Goal: Task Accomplishment & Management: Use online tool/utility

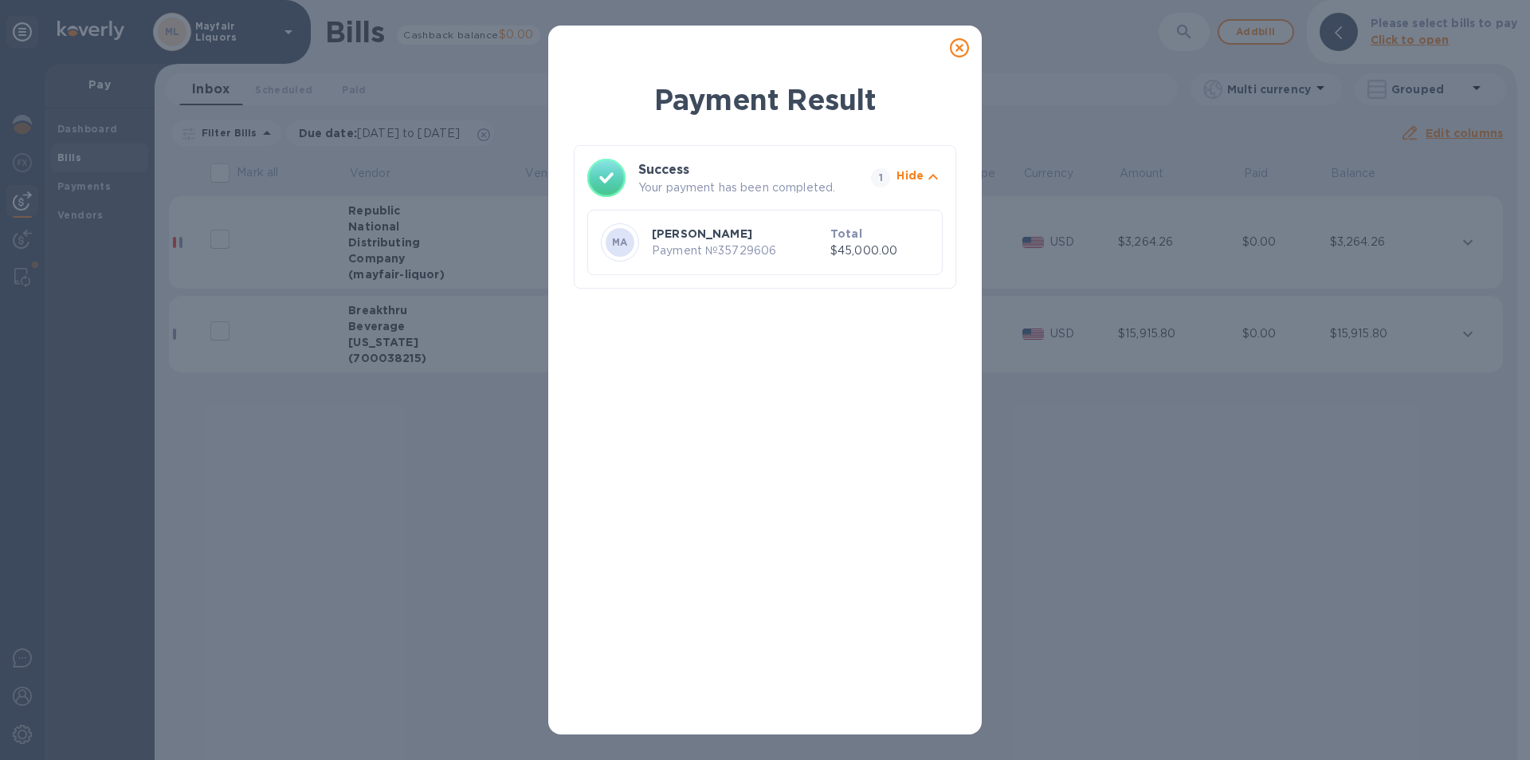
click at [960, 46] on icon at bounding box center [959, 47] width 19 height 19
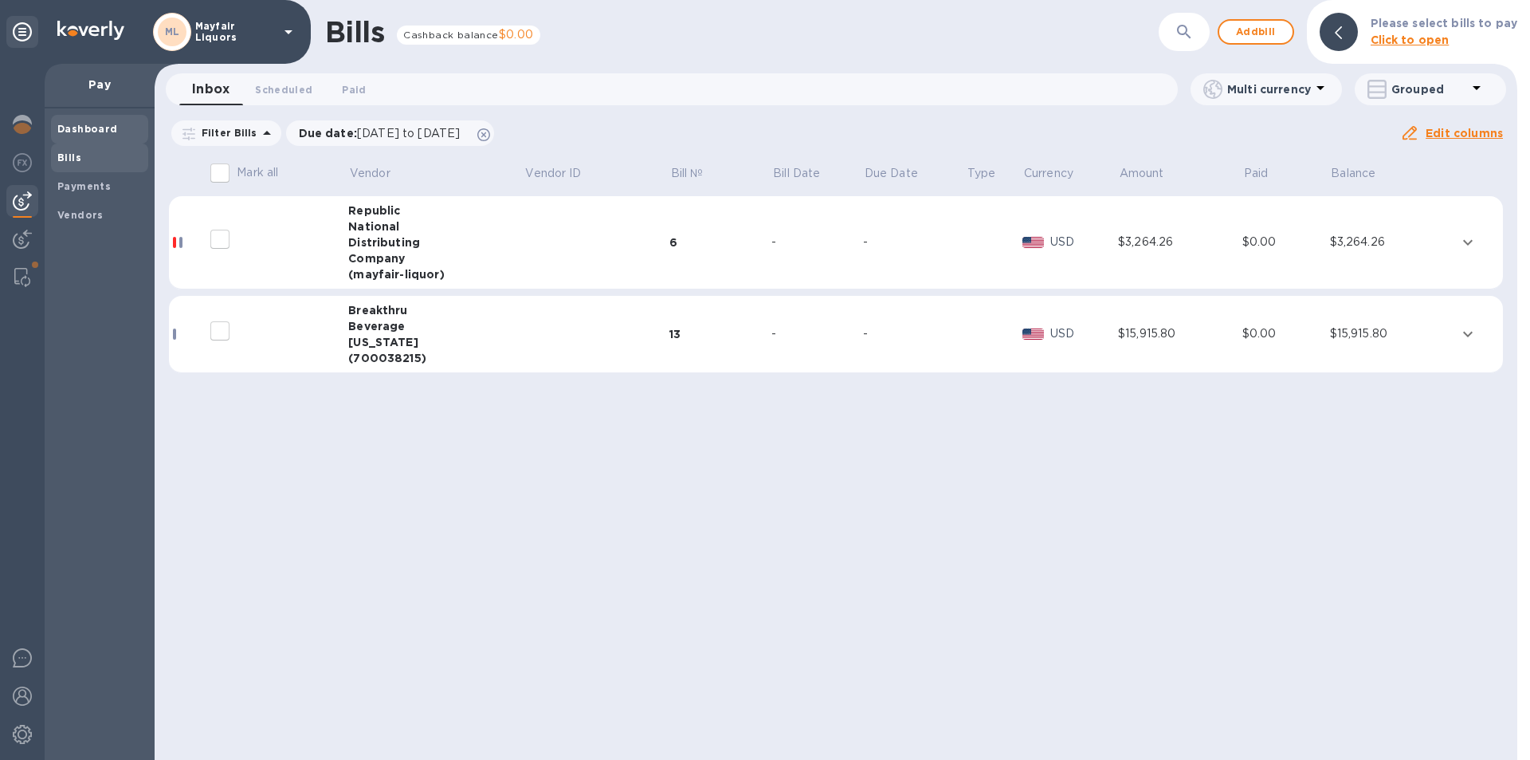
click at [88, 127] on b "Dashboard" at bounding box center [87, 129] width 61 height 12
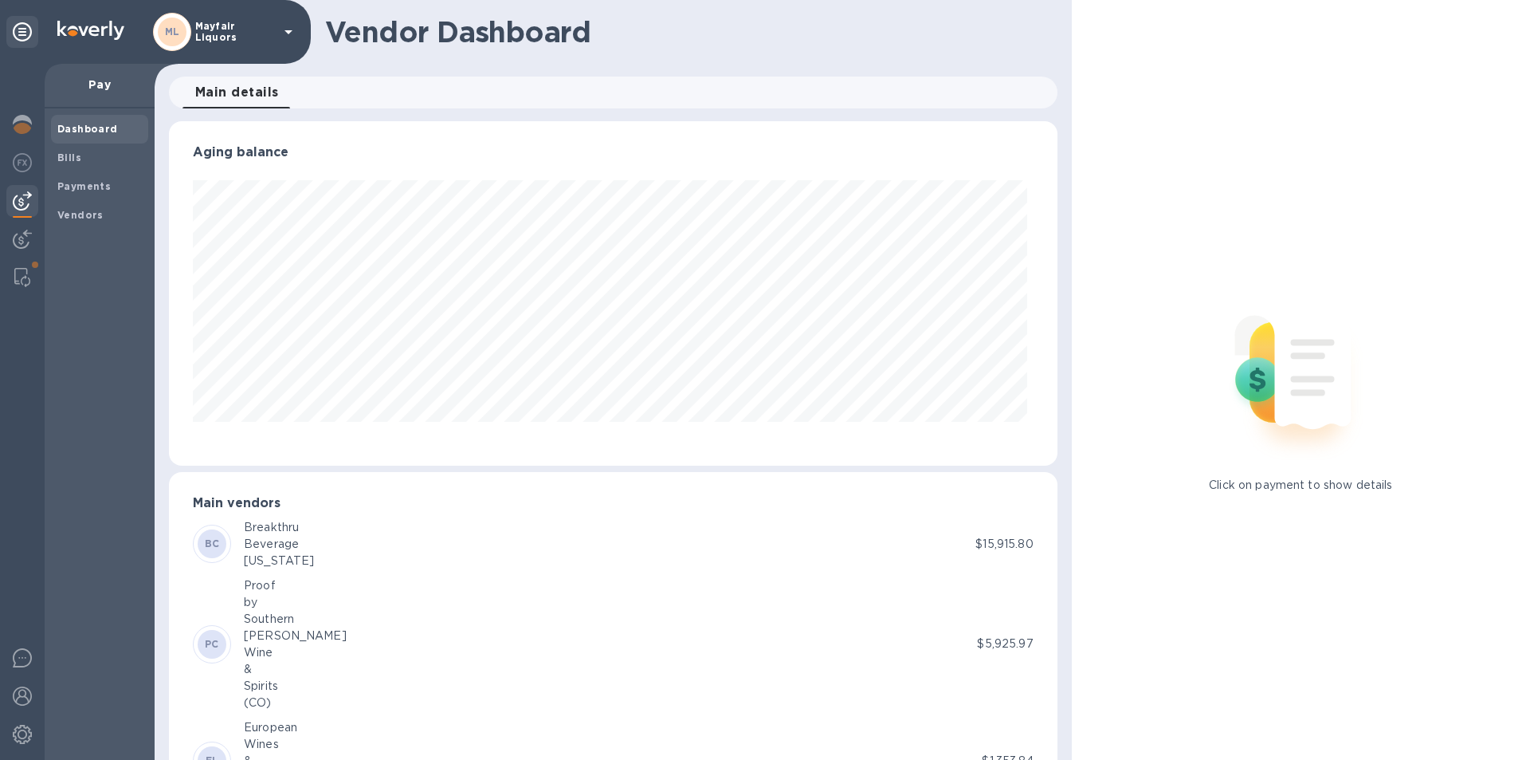
scroll to position [344, 881]
drag, startPoint x: 15, startPoint y: 279, endPoint x: 86, endPoint y: 212, distance: 97.5
click at [15, 279] on img at bounding box center [22, 277] width 16 height 19
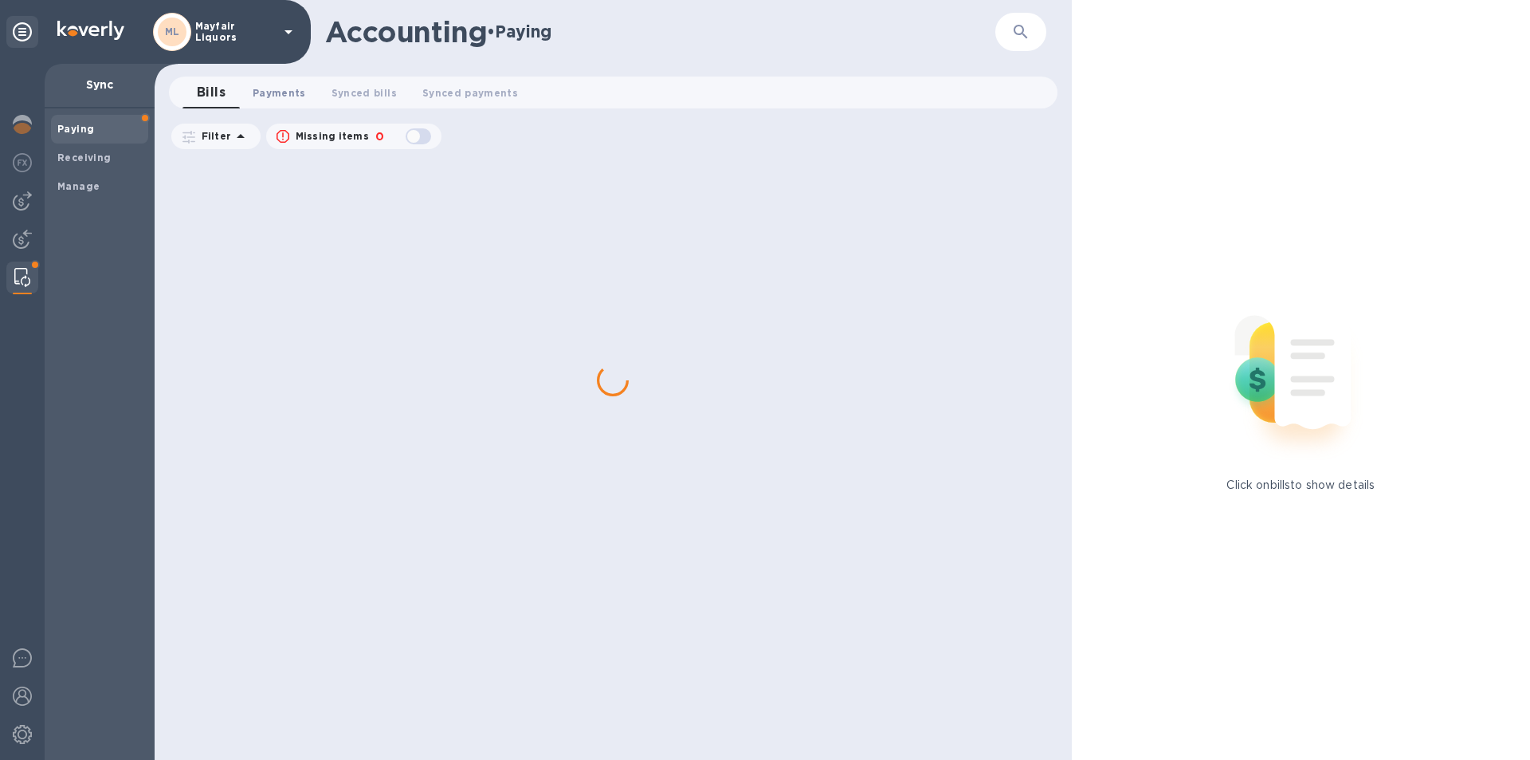
click at [276, 88] on span "Payments 0" at bounding box center [279, 92] width 53 height 17
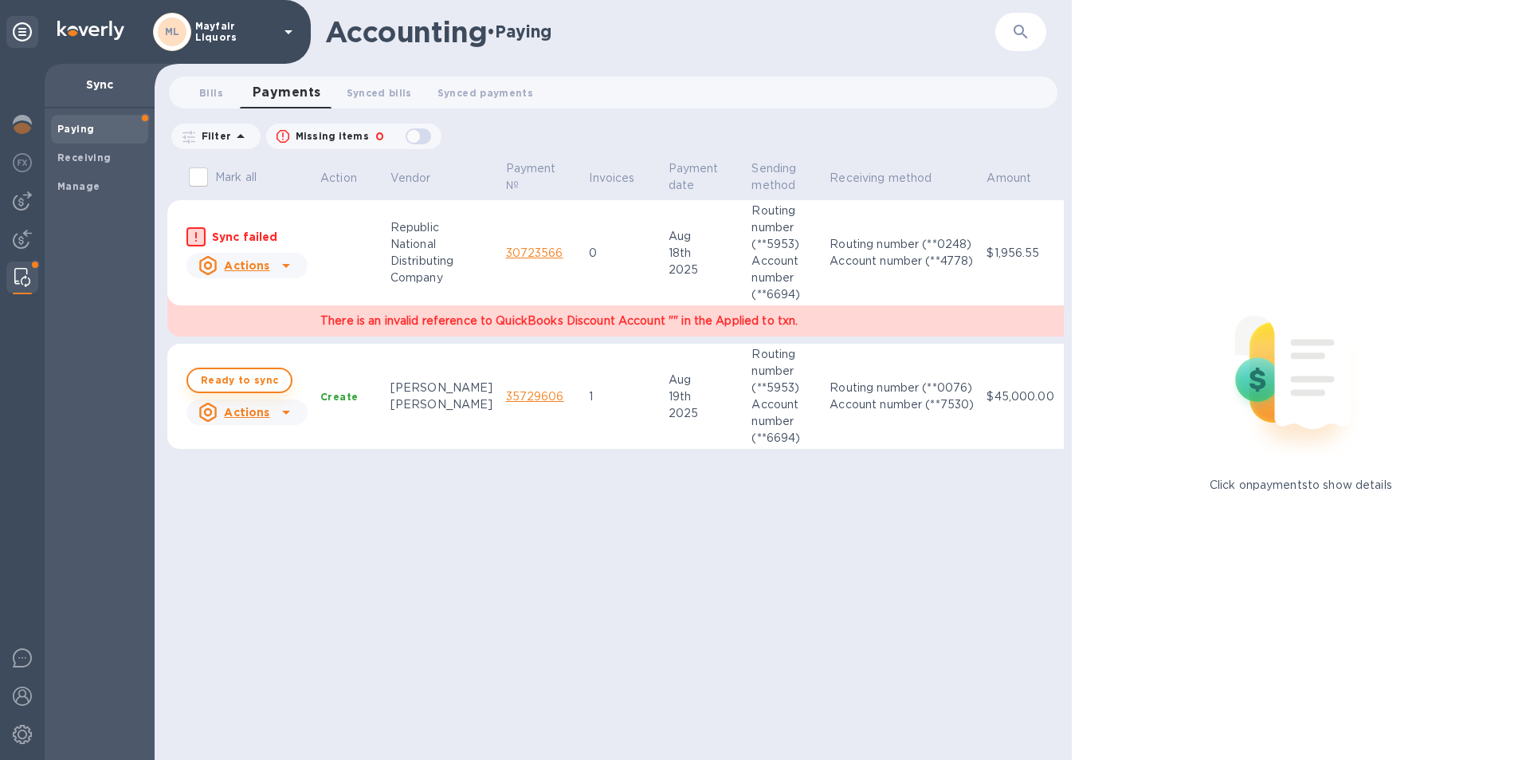
click at [255, 371] on span "Ready to sync" at bounding box center [239, 380] width 77 height 19
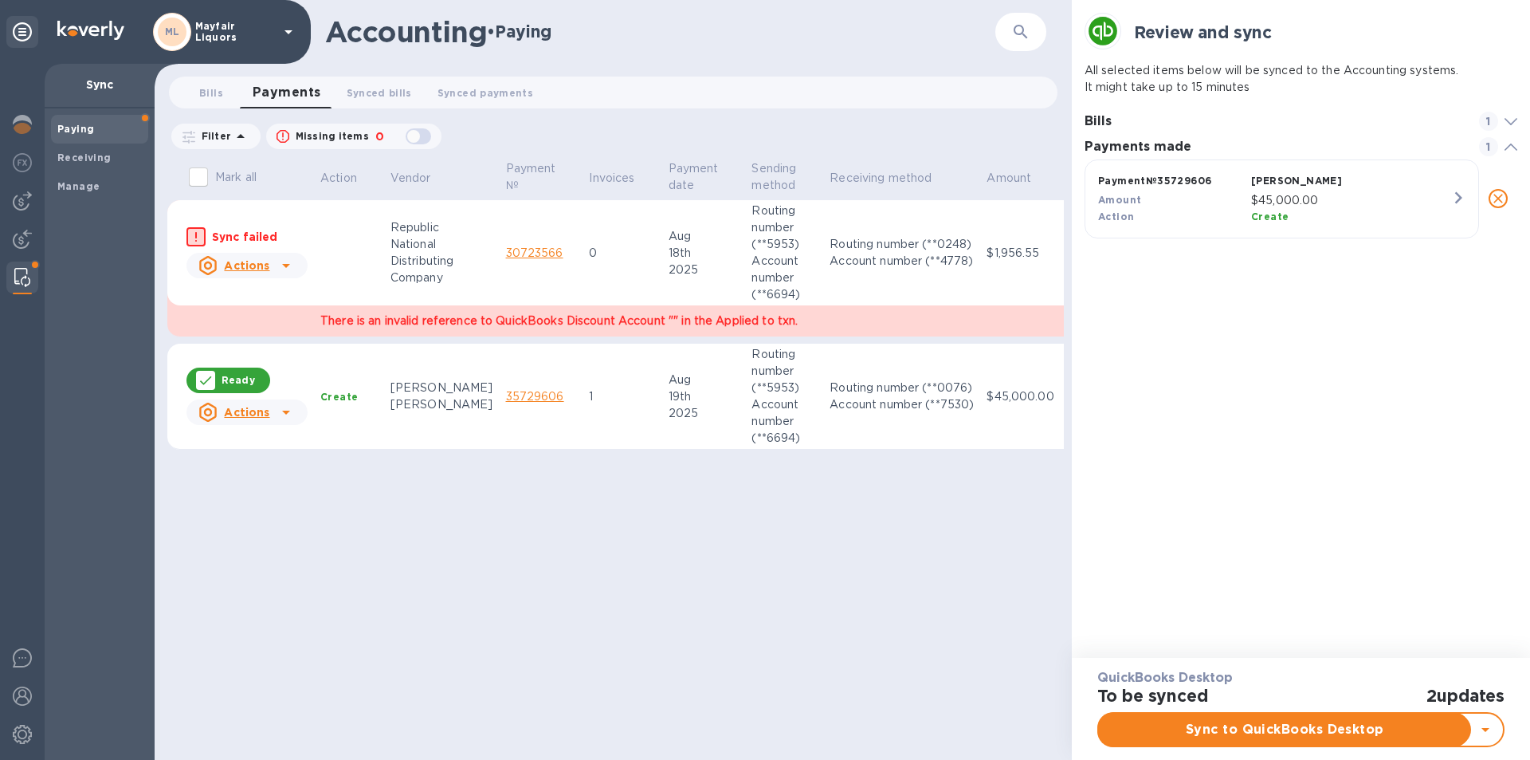
scroll to position [74, 434]
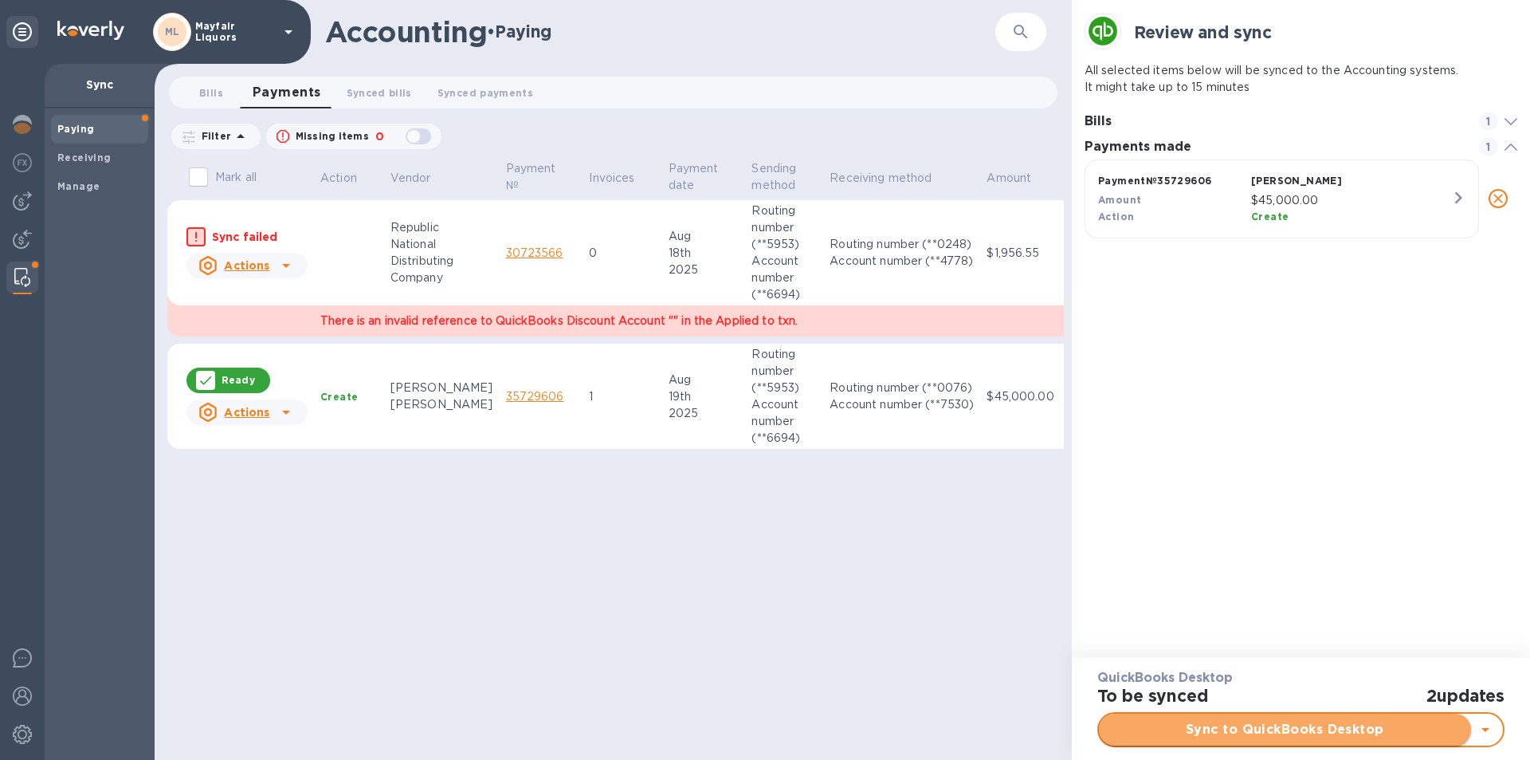
click at [1294, 731] on span "Sync to QuickBooks Desktop" at bounding box center [1285, 729] width 347 height 19
